Goal: Communication & Community: Ask a question

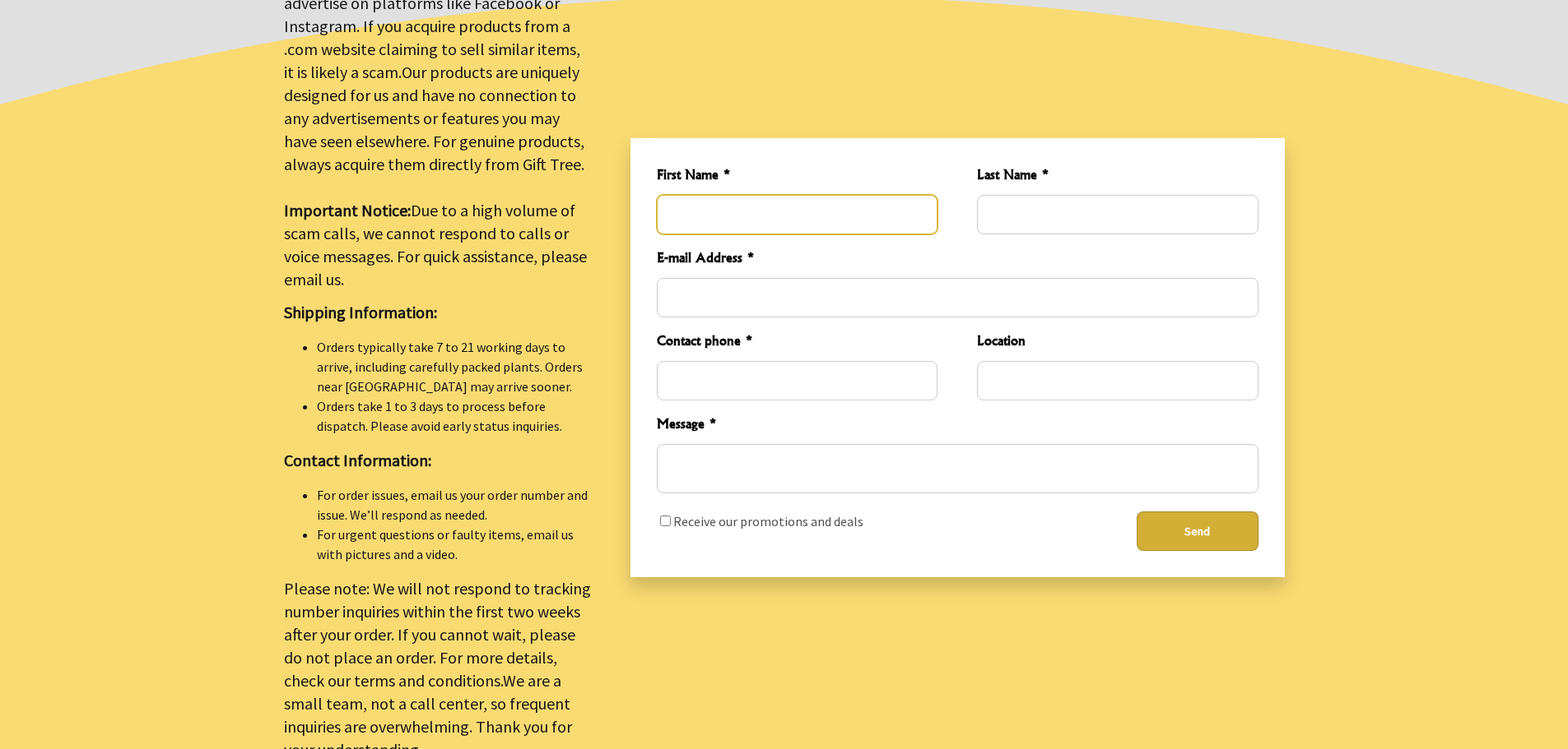
click at [712, 200] on input "First Name *" at bounding box center [797, 214] width 281 height 39
type input "[PERSON_NAME]"
type input "Brown"
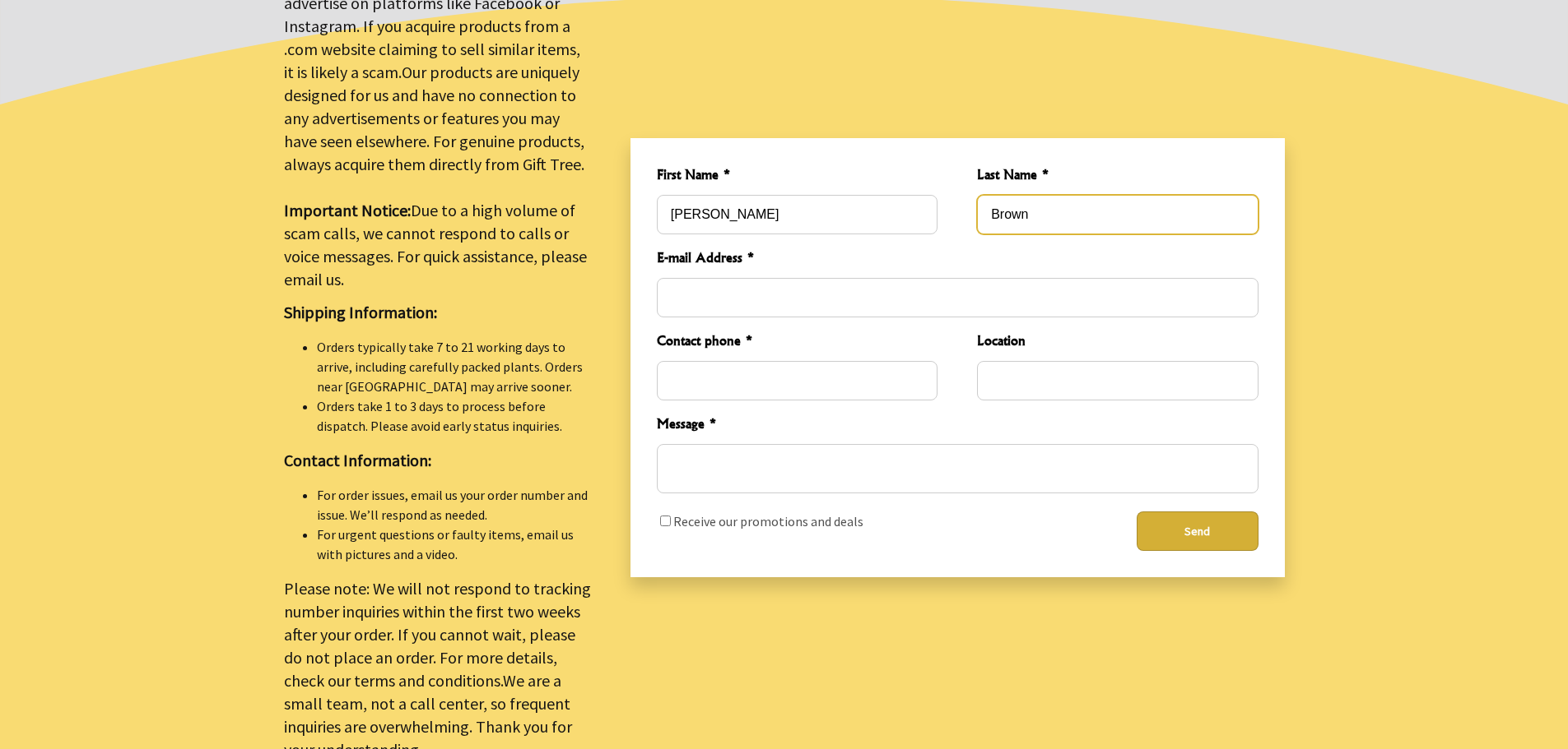
type input "[EMAIL_ADDRESS][DOMAIN_NAME]"
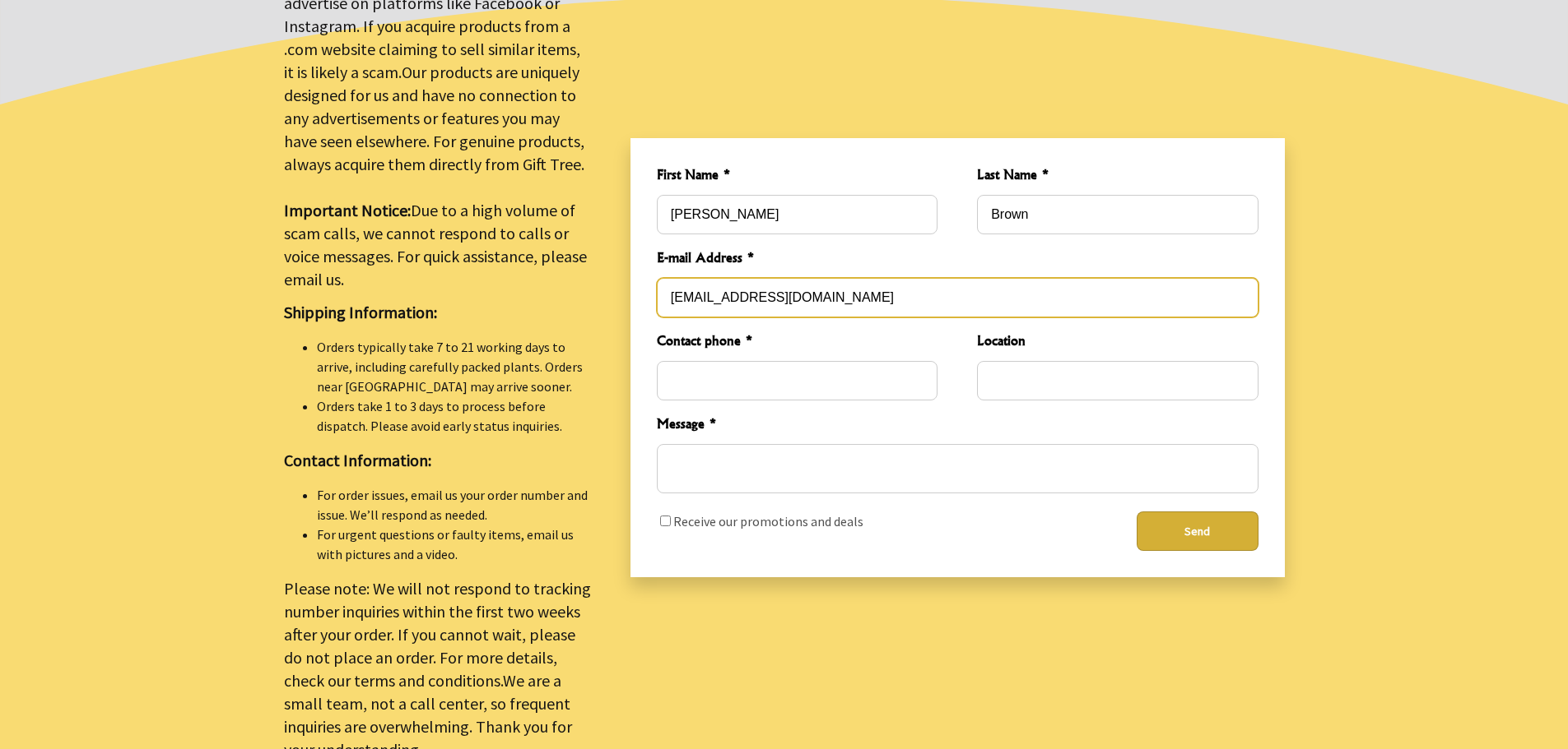
type input "5168562184"
type input "[US_STATE]"
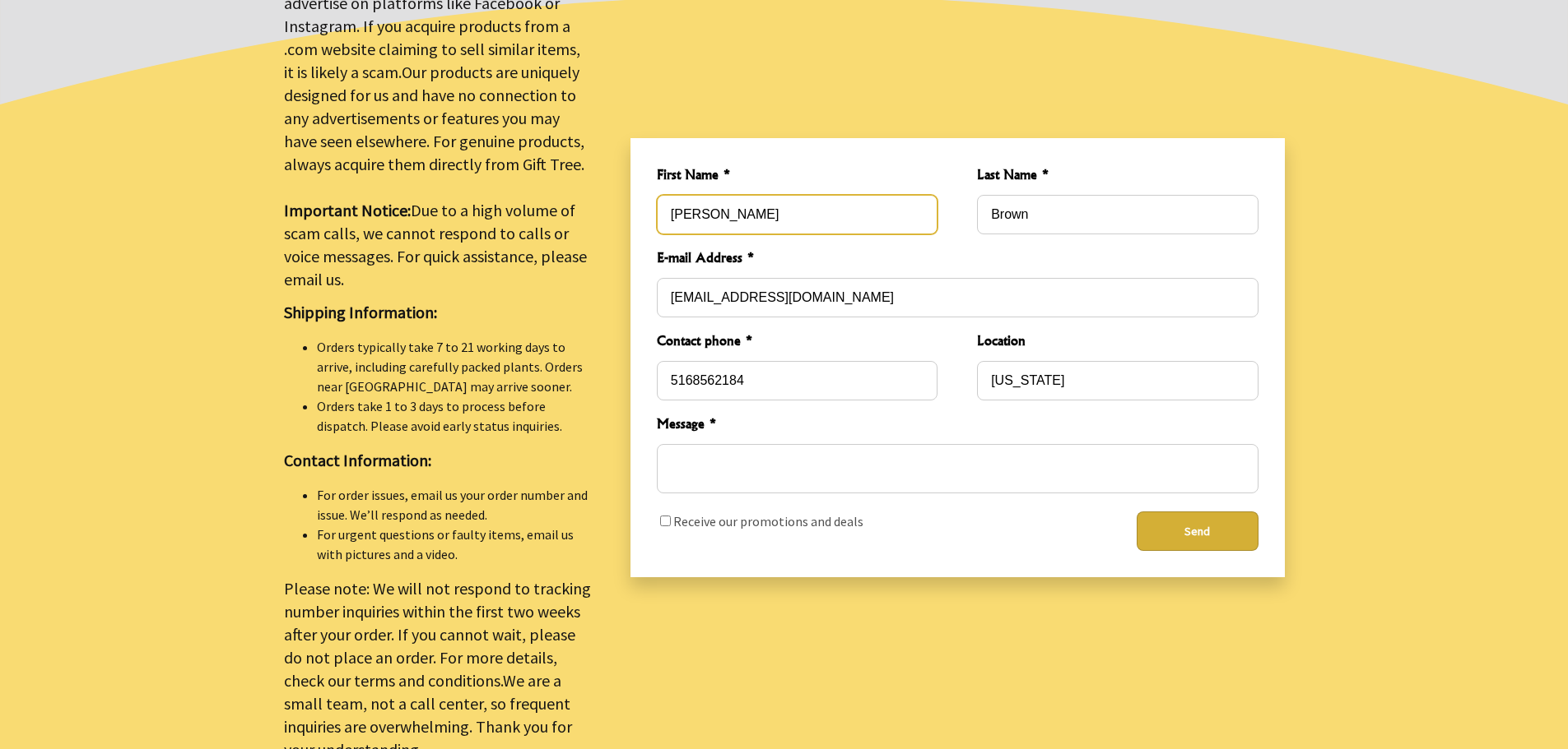
type input "[EMAIL_ADDRESS][DOMAIN_NAME]"
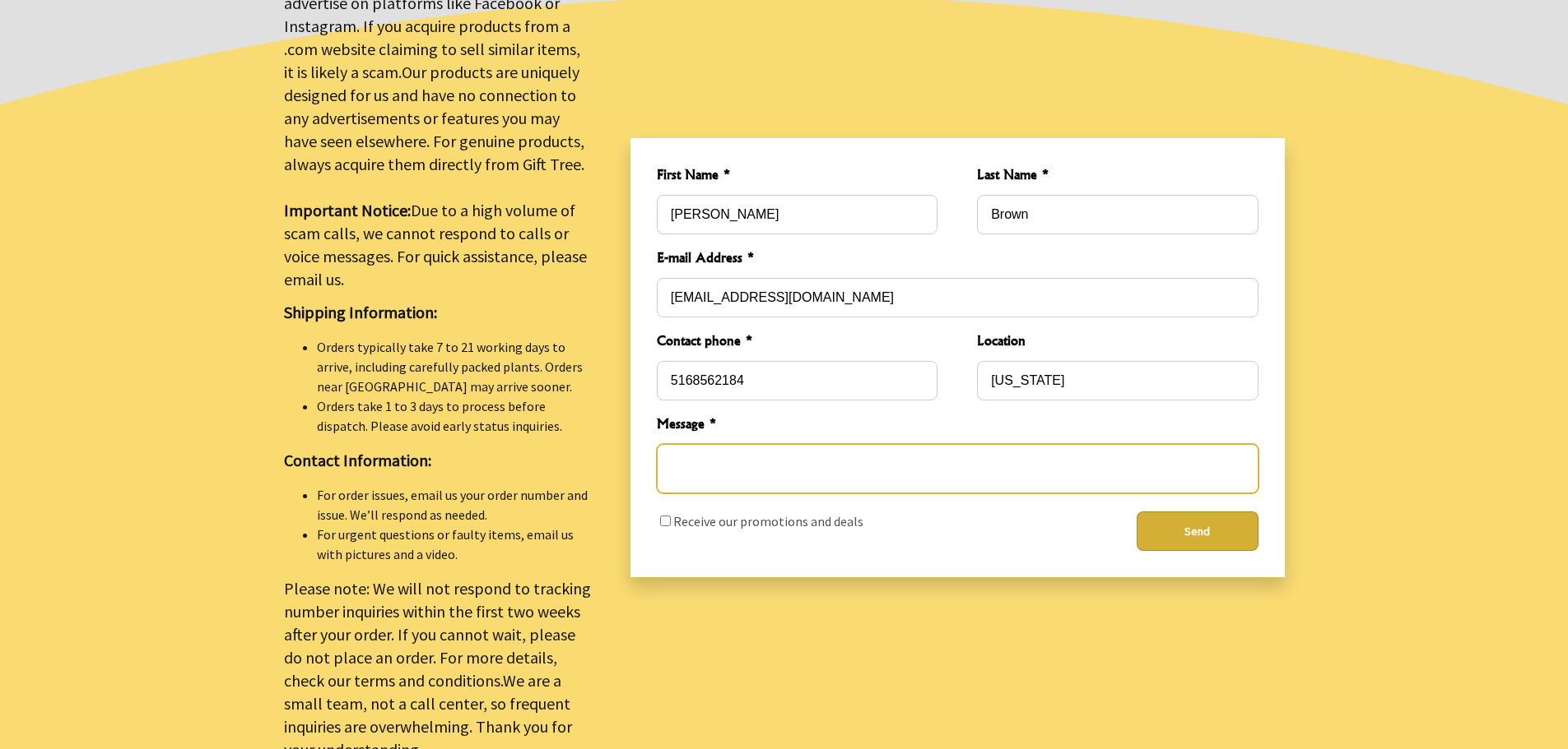
click at [762, 469] on textarea "Message *" at bounding box center [958, 469] width 601 height 49
paste textarea "Lorem Ips/Dolor, Sita con'ad elitse d eiusm tem! Incidi Utla, etdo ma Aliquaen …"
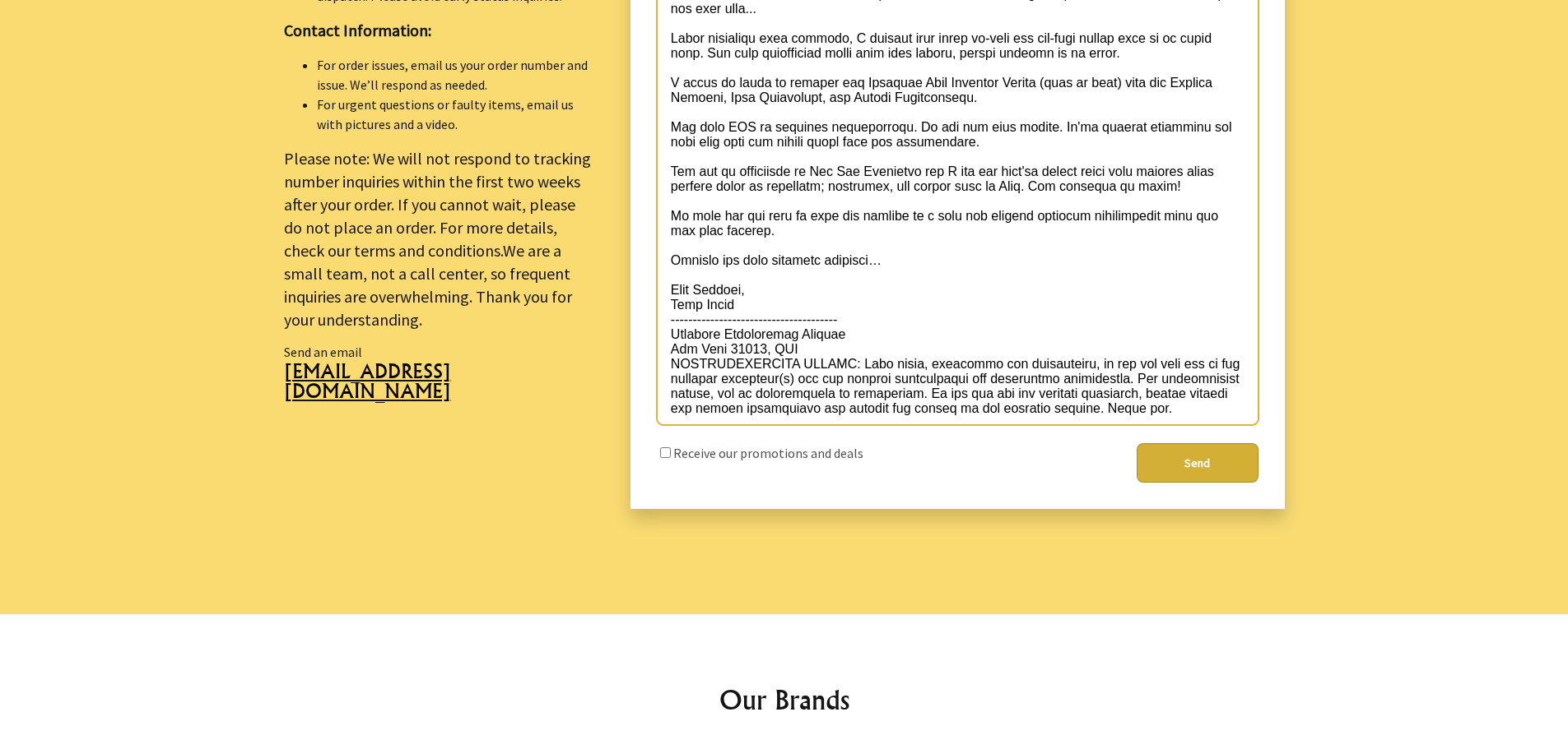
scroll to position [1042, 0]
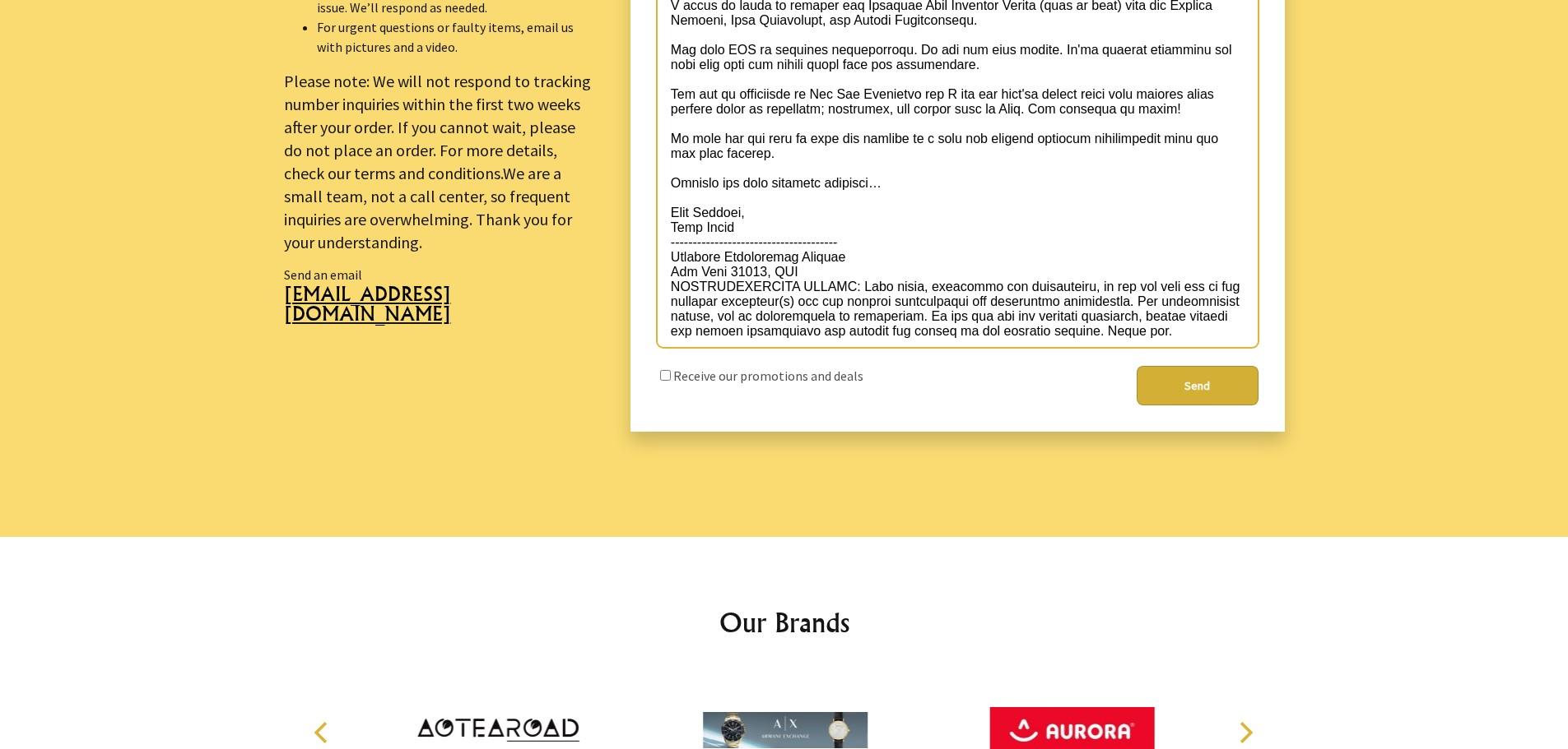
type textarea "Lorem Ips/Dolor, Sita con'ad elitse d eiusm tem! Incidi Utla, etdo ma Aliquaen …"
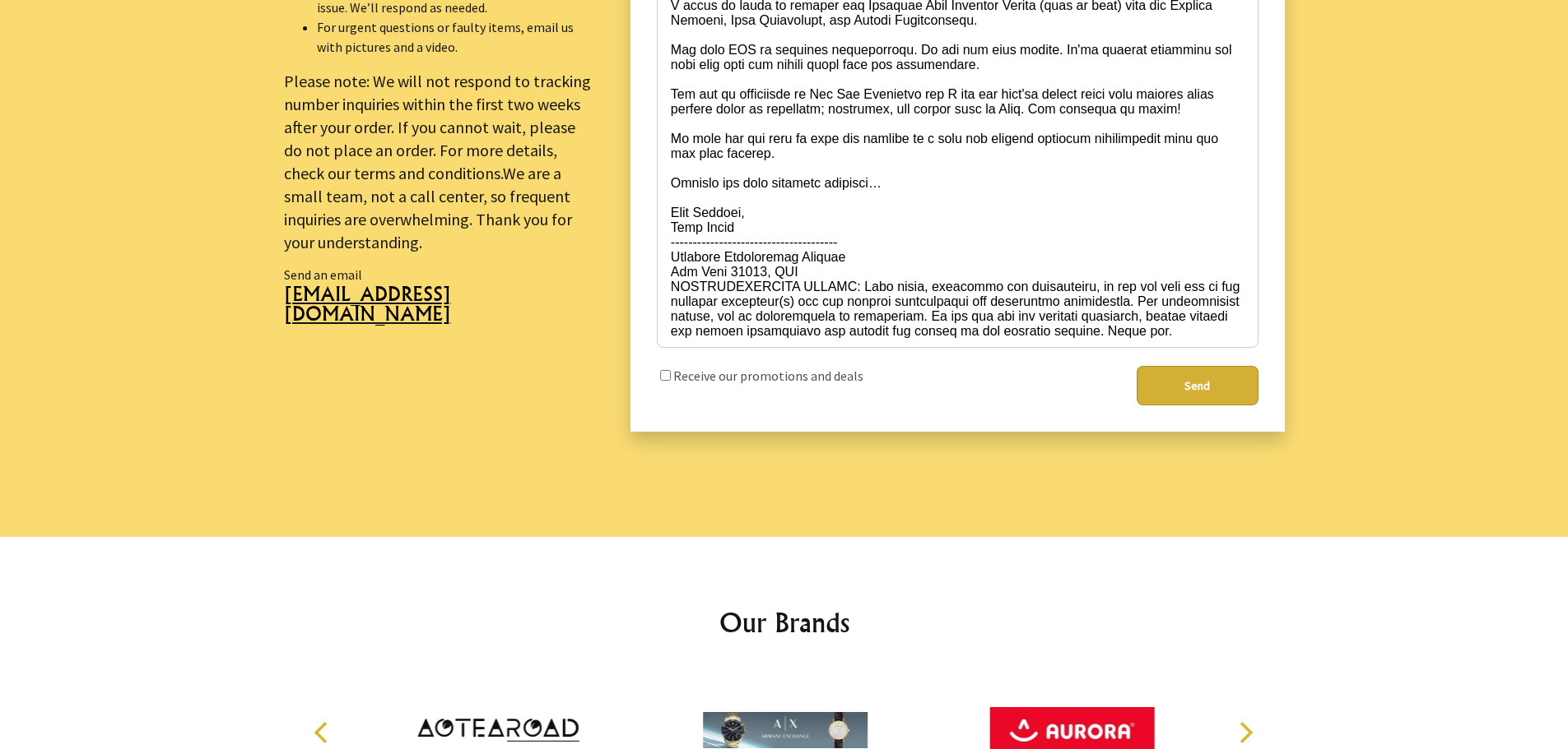
click at [663, 371] on input "checkbox" at bounding box center [665, 374] width 11 height 11
checkbox input "true"
click at [1208, 387] on button "Send" at bounding box center [1197, 385] width 122 height 39
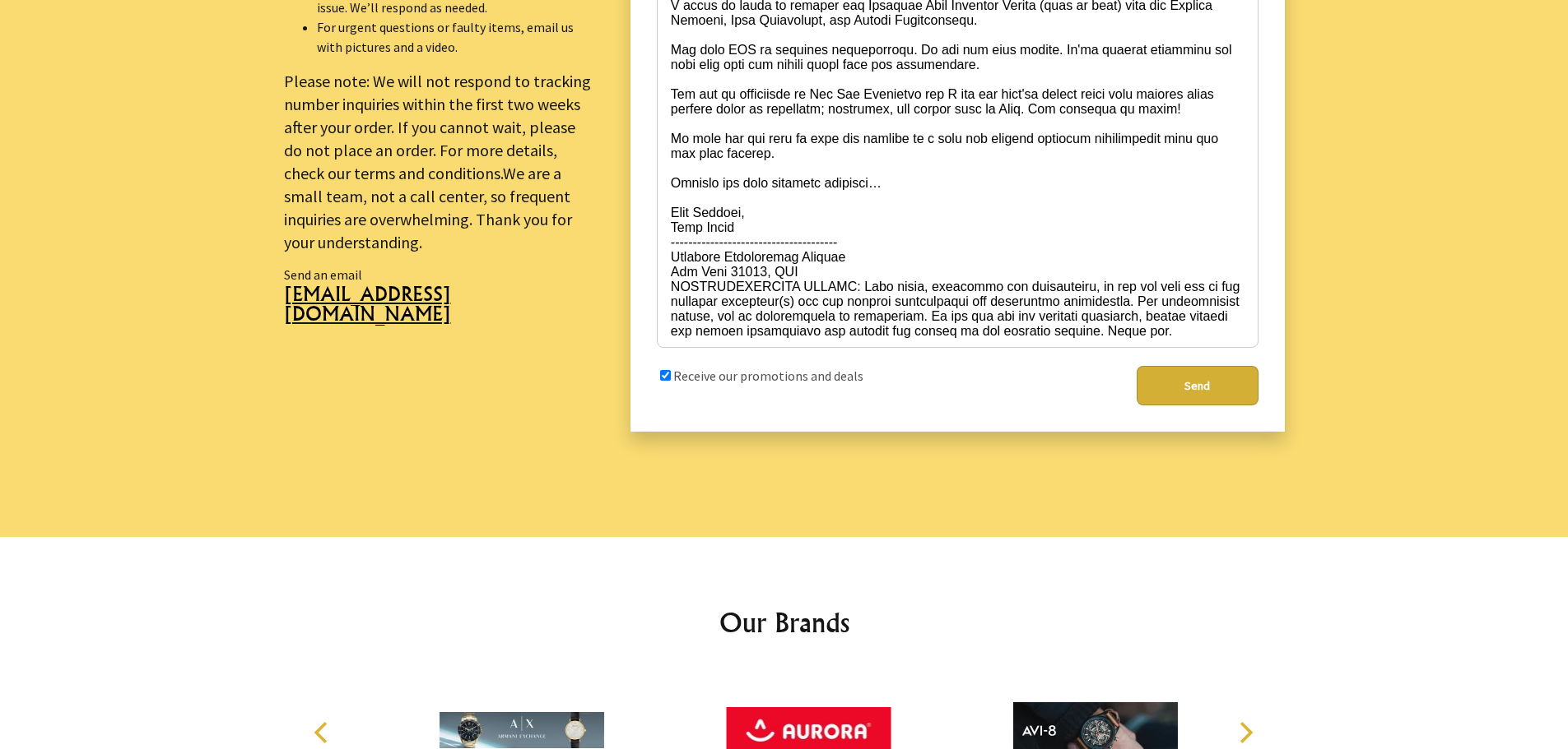
type button "1"
